Goal: Task Accomplishment & Management: Use online tool/utility

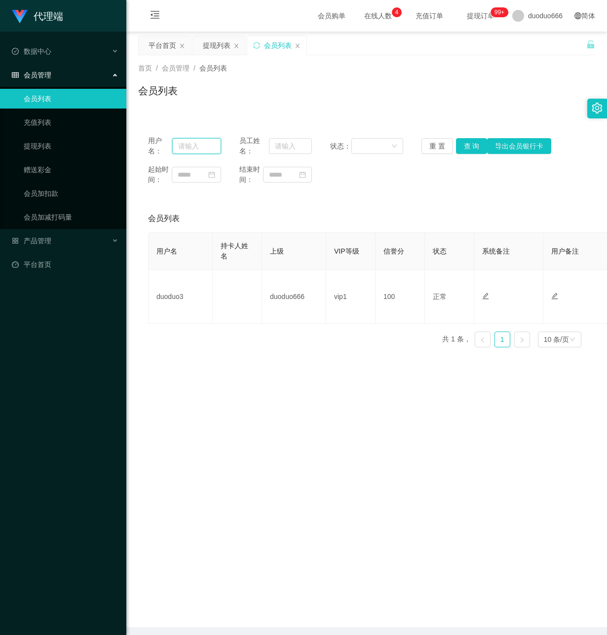
click at [189, 144] on input "text" at bounding box center [196, 146] width 49 height 16
click at [66, 161] on link "赠送彩金" at bounding box center [71, 170] width 95 height 20
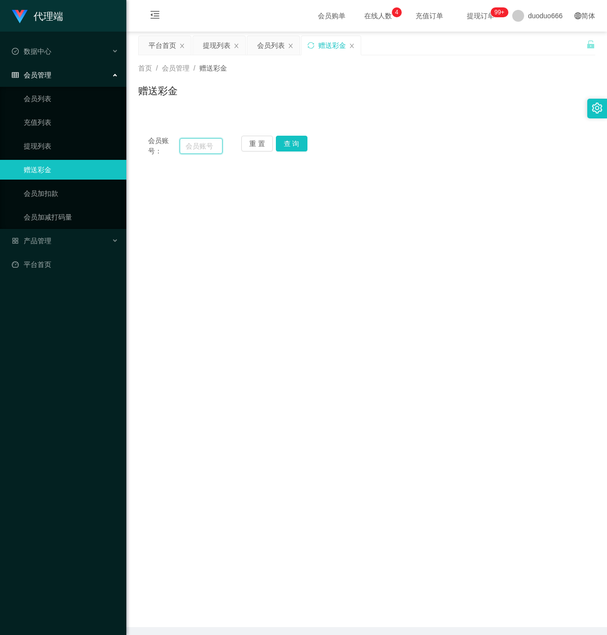
click at [204, 147] on input "text" at bounding box center [201, 146] width 43 height 16
paste input "xiaoliang27"
type input "xiaoliang27"
click at [296, 145] on button "查 询" at bounding box center [292, 144] width 32 height 16
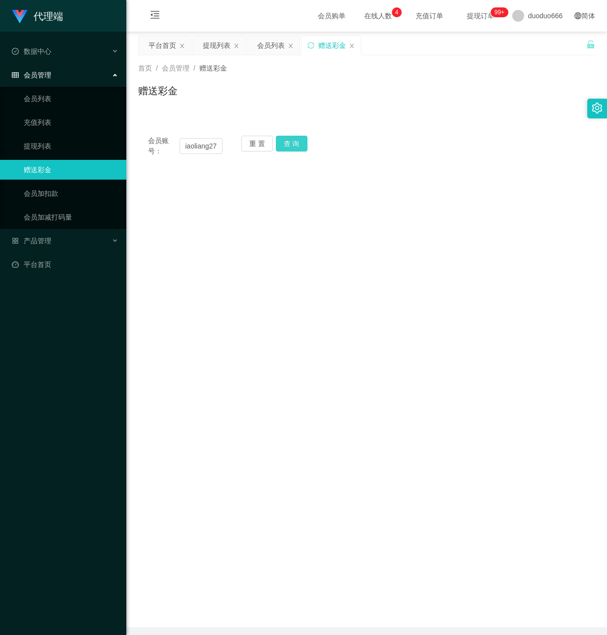
scroll to position [0, 0]
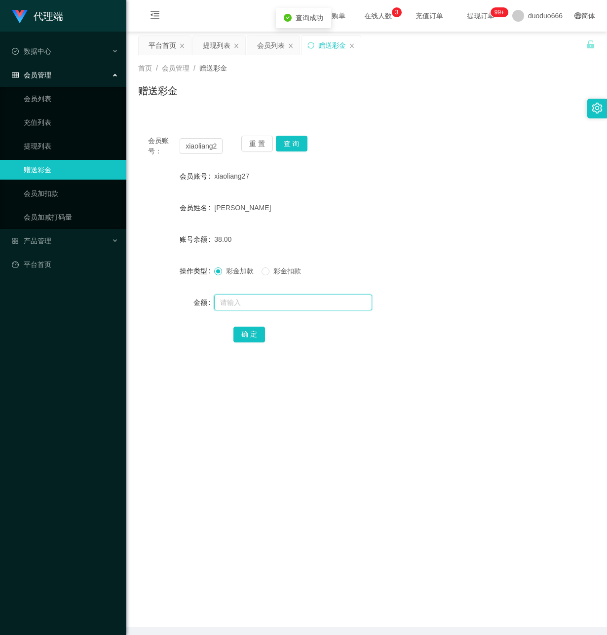
click at [258, 303] on input "text" at bounding box center [293, 303] width 158 height 16
type input "15"
click at [255, 335] on button "确 定" at bounding box center [249, 335] width 32 height 16
drag, startPoint x: 183, startPoint y: 144, endPoint x: 359, endPoint y: 182, distance: 180.2
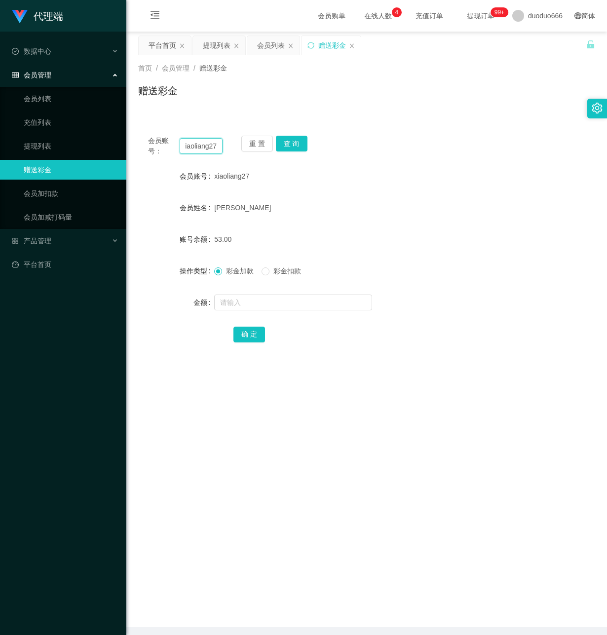
click at [356, 181] on div "会员账号： xiaoliang27 重 置 查 询 会员账号 xiaoliang27 会员姓名 FU LIANG 账号余额 53.00 操作类型 彩金加款 彩…" at bounding box center [366, 246] width 457 height 240
paste input "91526943"
type input "91526943"
click at [294, 141] on button "查 询" at bounding box center [292, 144] width 32 height 16
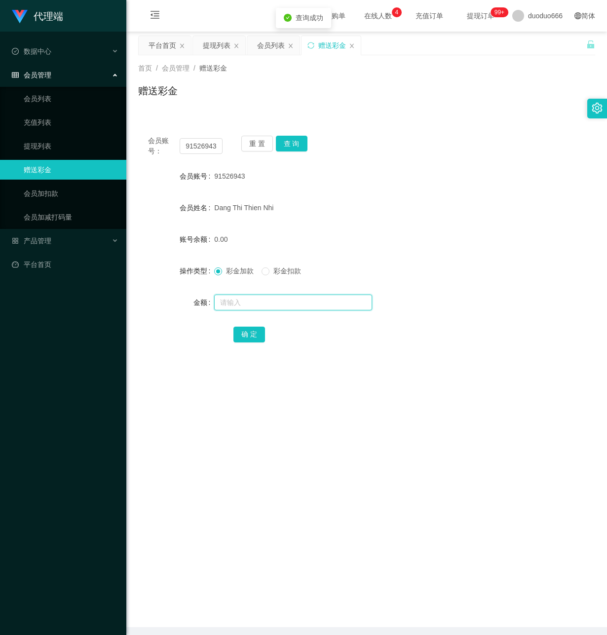
click at [260, 308] on input "text" at bounding box center [293, 303] width 158 height 16
type input "15"
click at [241, 327] on button "确 定" at bounding box center [249, 335] width 32 height 16
drag, startPoint x: 183, startPoint y: 147, endPoint x: 545, endPoint y: 200, distance: 366.0
click at [545, 200] on div "会员账号： 91526943 重 置 查 询 会员账号 91526943 会员姓名 [PERSON_NAME] Thien Nhi 账号余额 15.00 操作…" at bounding box center [366, 246] width 457 height 240
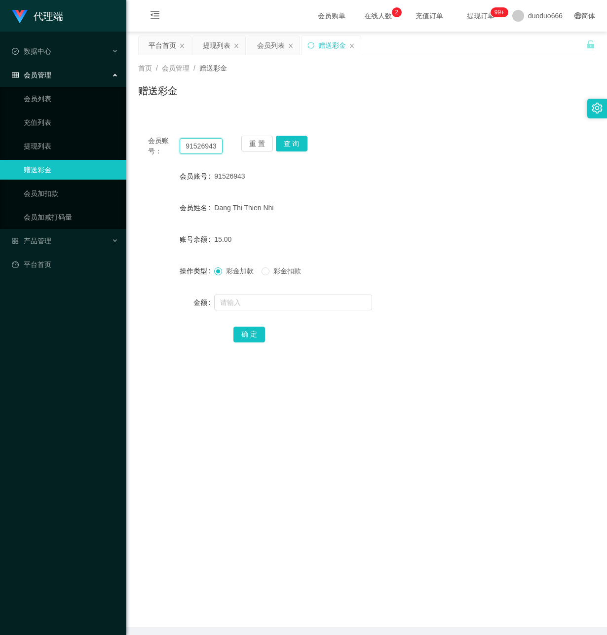
paste input "xiaoliang27"
type input "xiaoliang27"
click at [292, 147] on button "查 询" at bounding box center [292, 144] width 32 height 16
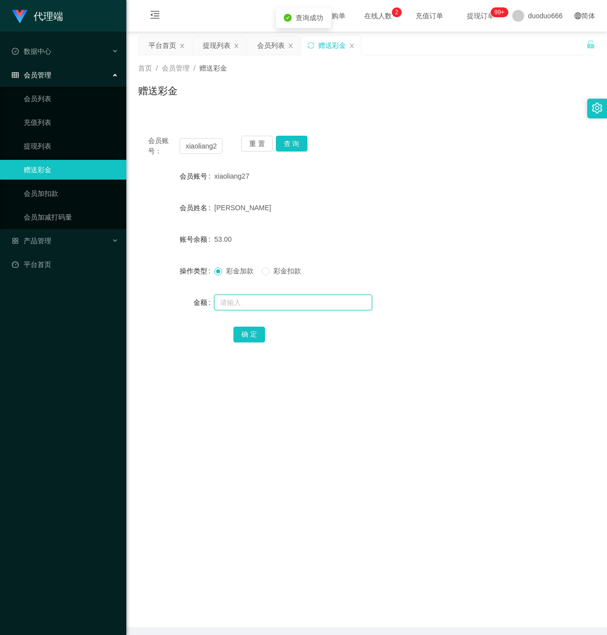
click at [235, 304] on input "text" at bounding box center [293, 303] width 158 height 16
type input "8"
click at [243, 330] on button "确 定" at bounding box center [249, 335] width 32 height 16
drag, startPoint x: 181, startPoint y: 144, endPoint x: 316, endPoint y: 177, distance: 138.6
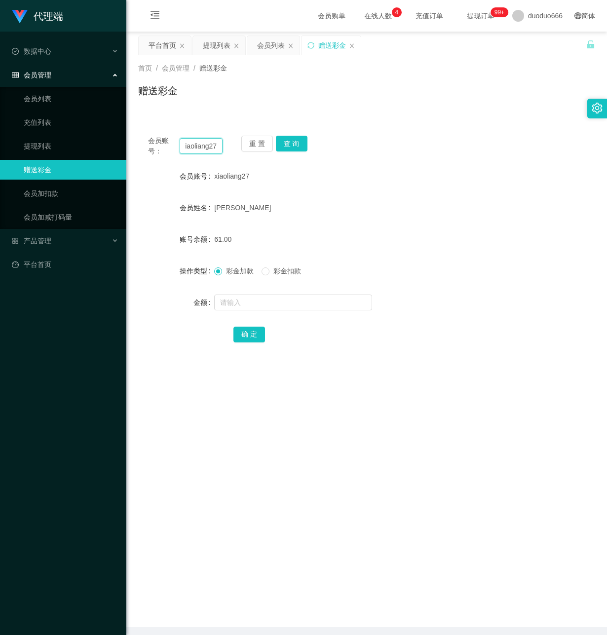
click at [315, 175] on div "会员账号： xiaoliang27 重 置 查 询 会员账号 xiaoliang27 会员姓名 FU LIANG 账号余额 61.00 操作类型 彩金加款 彩…" at bounding box center [366, 246] width 457 height 240
click at [289, 141] on button "查 询" at bounding box center [292, 144] width 32 height 16
click at [260, 302] on input "text" at bounding box center [293, 303] width 158 height 16
type input "8"
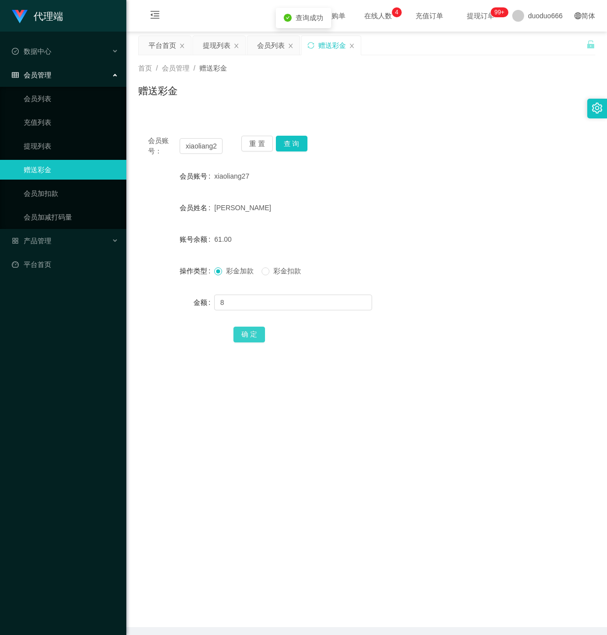
click at [255, 336] on button "确 定" at bounding box center [249, 335] width 32 height 16
